Goal: Information Seeking & Learning: Learn about a topic

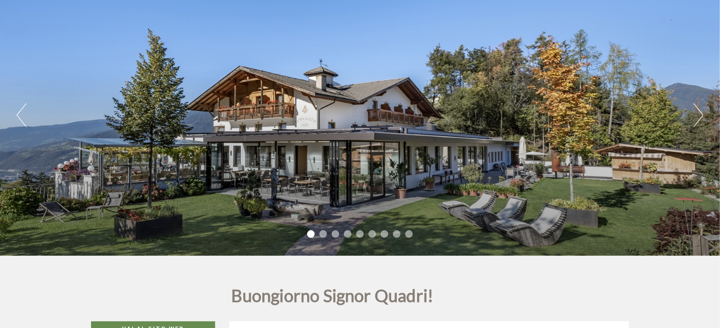
scroll to position [94, 0]
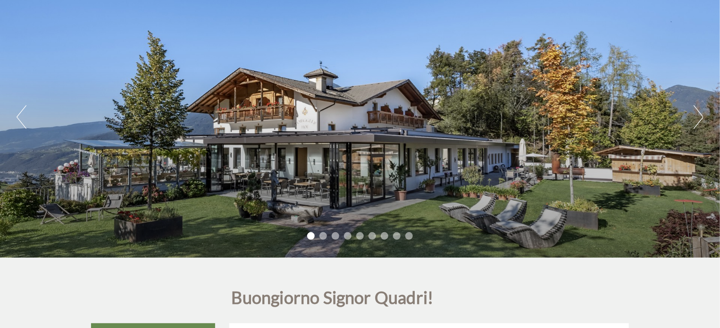
click at [693, 111] on div "Previous Next 1 2 3 4 5 6 7 8 9" at bounding box center [360, 116] width 720 height 281
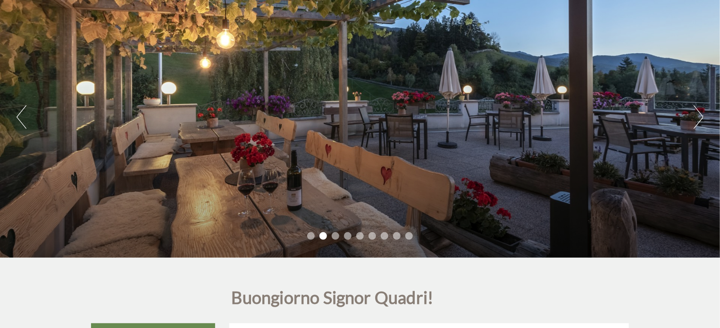
click at [701, 110] on button "Next" at bounding box center [699, 117] width 10 height 24
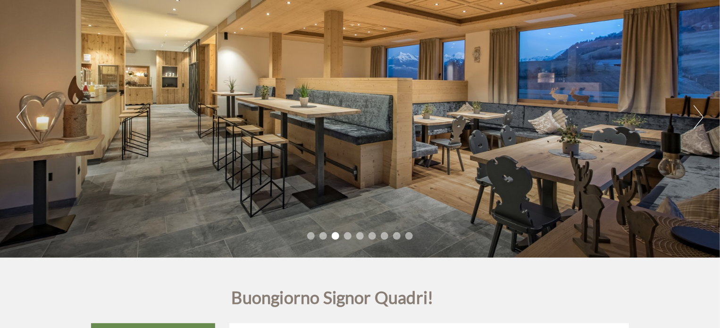
click at [701, 111] on button "Next" at bounding box center [699, 117] width 10 height 24
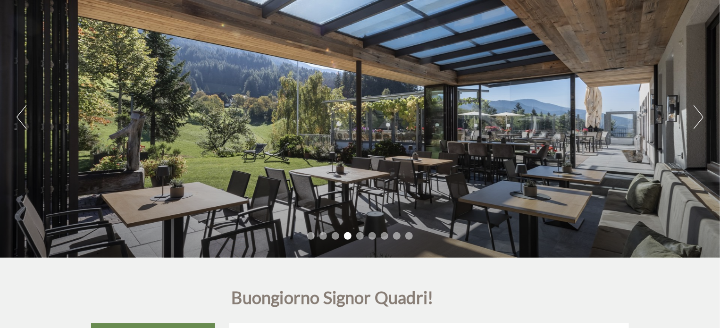
click at [701, 111] on button "Next" at bounding box center [699, 117] width 10 height 24
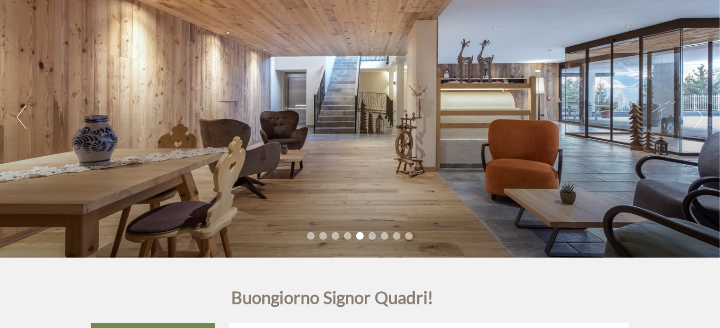
click at [701, 111] on button "Next" at bounding box center [699, 117] width 10 height 24
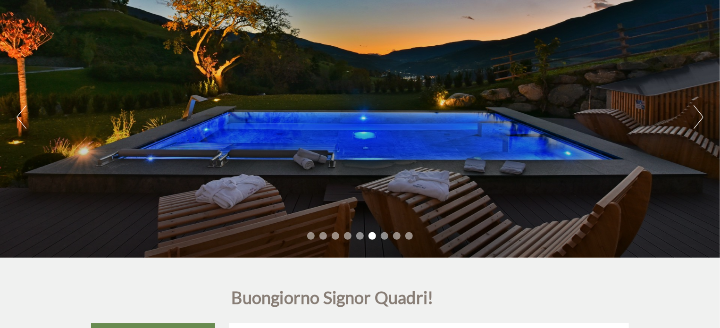
click at [701, 111] on button "Next" at bounding box center [699, 117] width 10 height 24
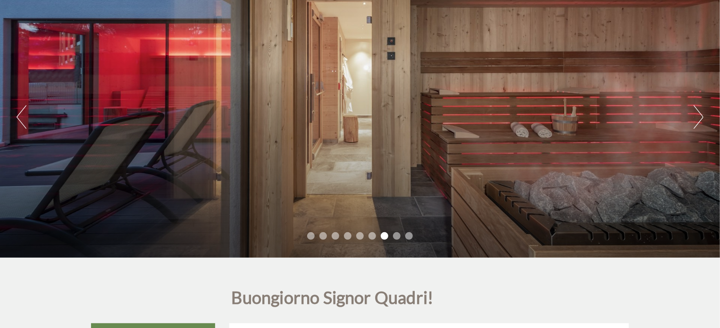
click at [701, 111] on button "Next" at bounding box center [699, 117] width 10 height 24
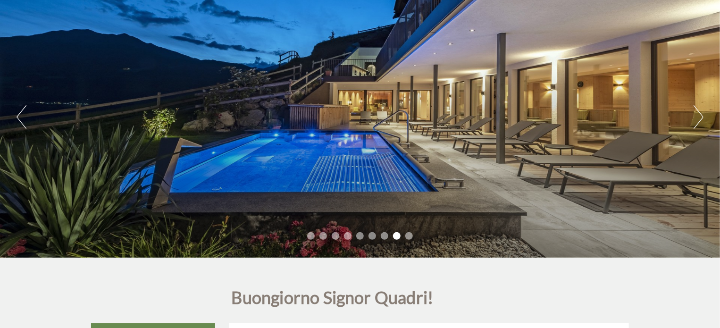
click at [701, 118] on button "Next" at bounding box center [699, 117] width 10 height 24
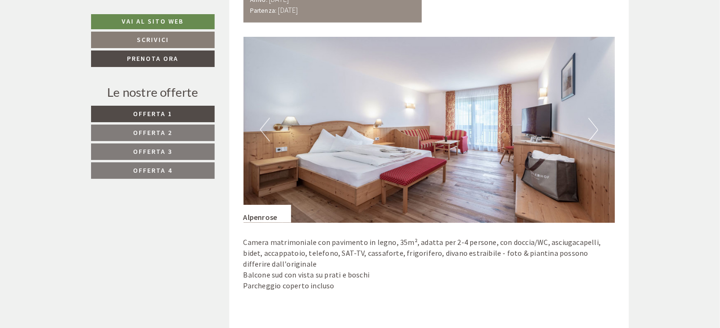
scroll to position [708, 0]
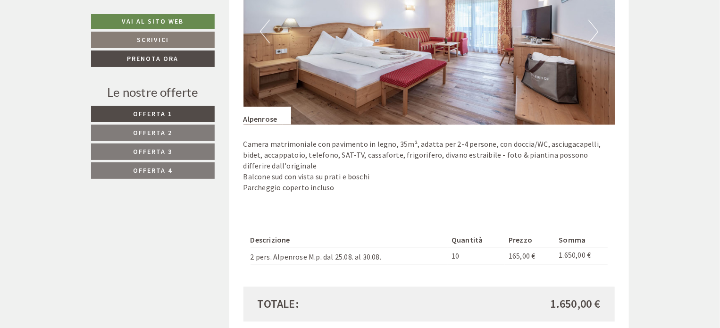
click at [176, 136] on link "Offerta 2" at bounding box center [153, 133] width 124 height 17
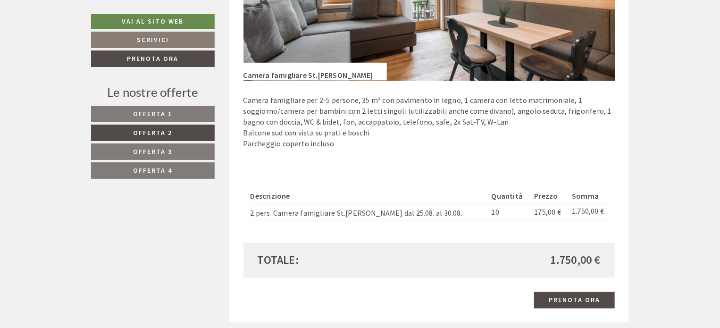
scroll to position [774, 0]
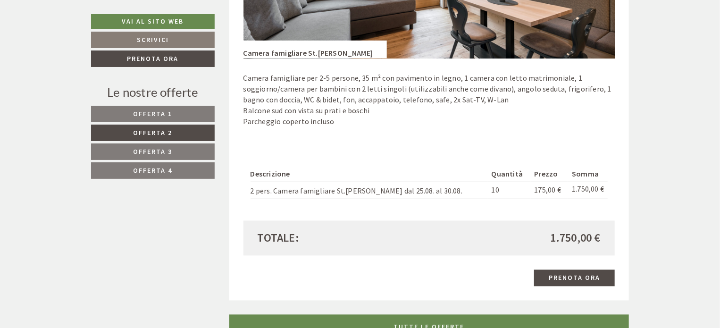
click at [198, 146] on link "Offerta 3" at bounding box center [153, 151] width 124 height 17
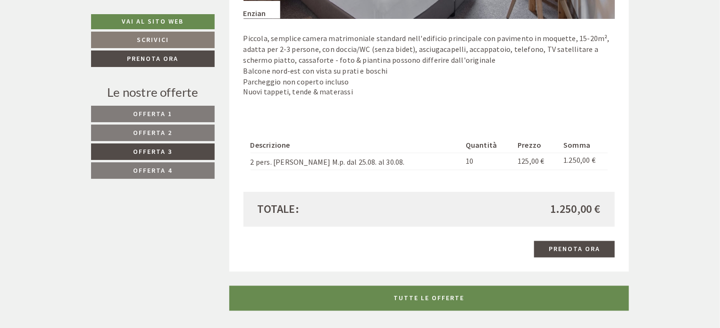
scroll to position [821, 0]
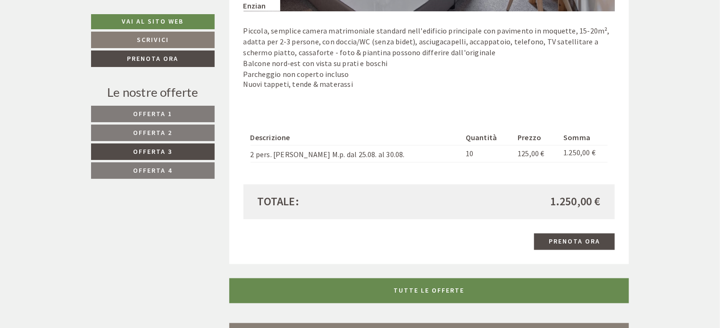
click at [174, 167] on link "Offerta 4" at bounding box center [153, 170] width 124 height 17
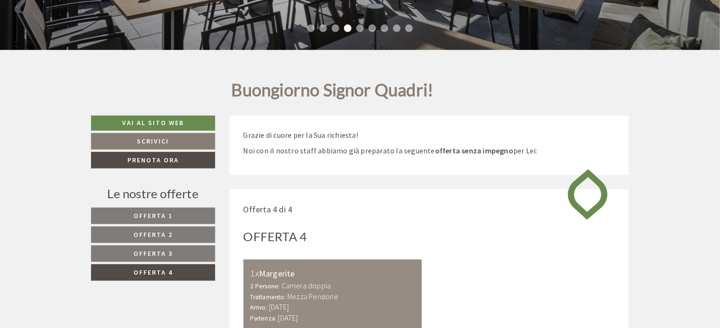
scroll to position [113, 0]
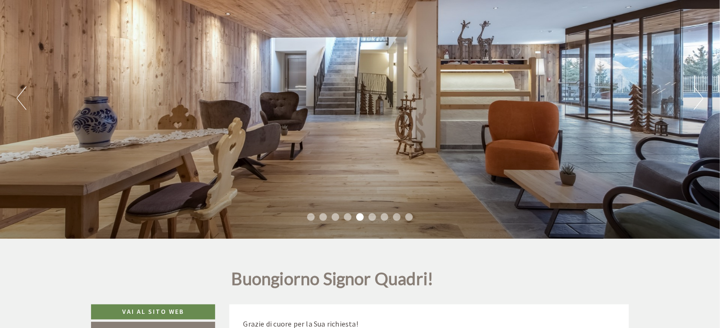
click at [698, 91] on button "Next" at bounding box center [699, 98] width 10 height 24
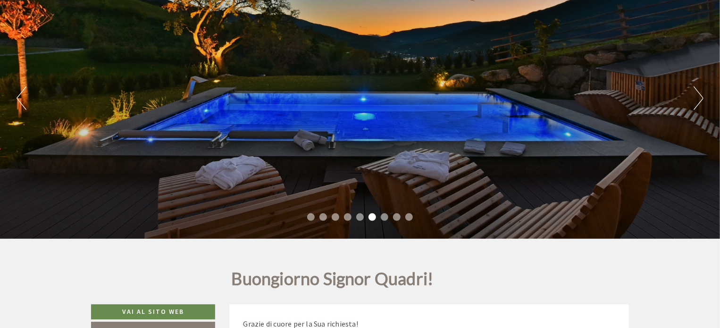
click at [698, 91] on button "Next" at bounding box center [699, 98] width 10 height 24
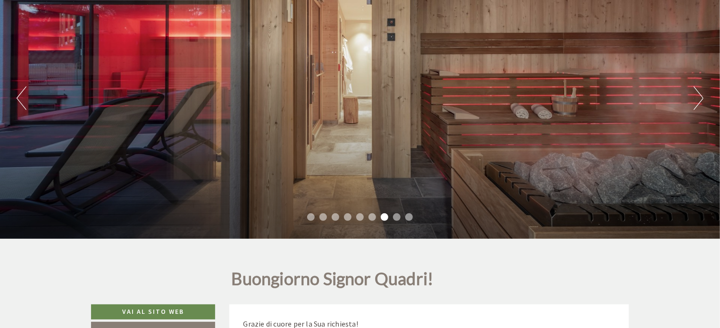
click at [698, 91] on button "Next" at bounding box center [699, 98] width 10 height 24
